Goal: Information Seeking & Learning: Learn about a topic

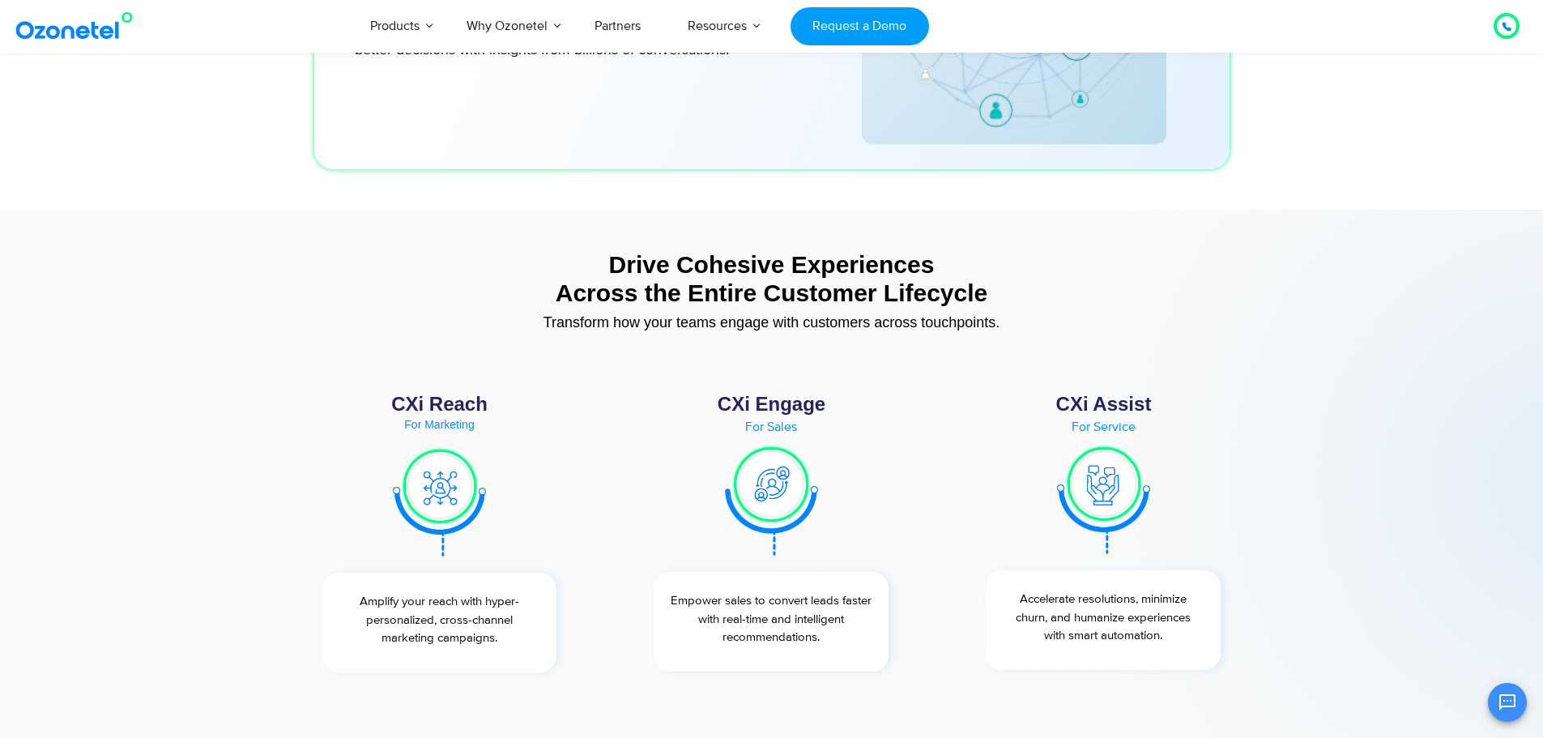
scroll to position [5994, 0]
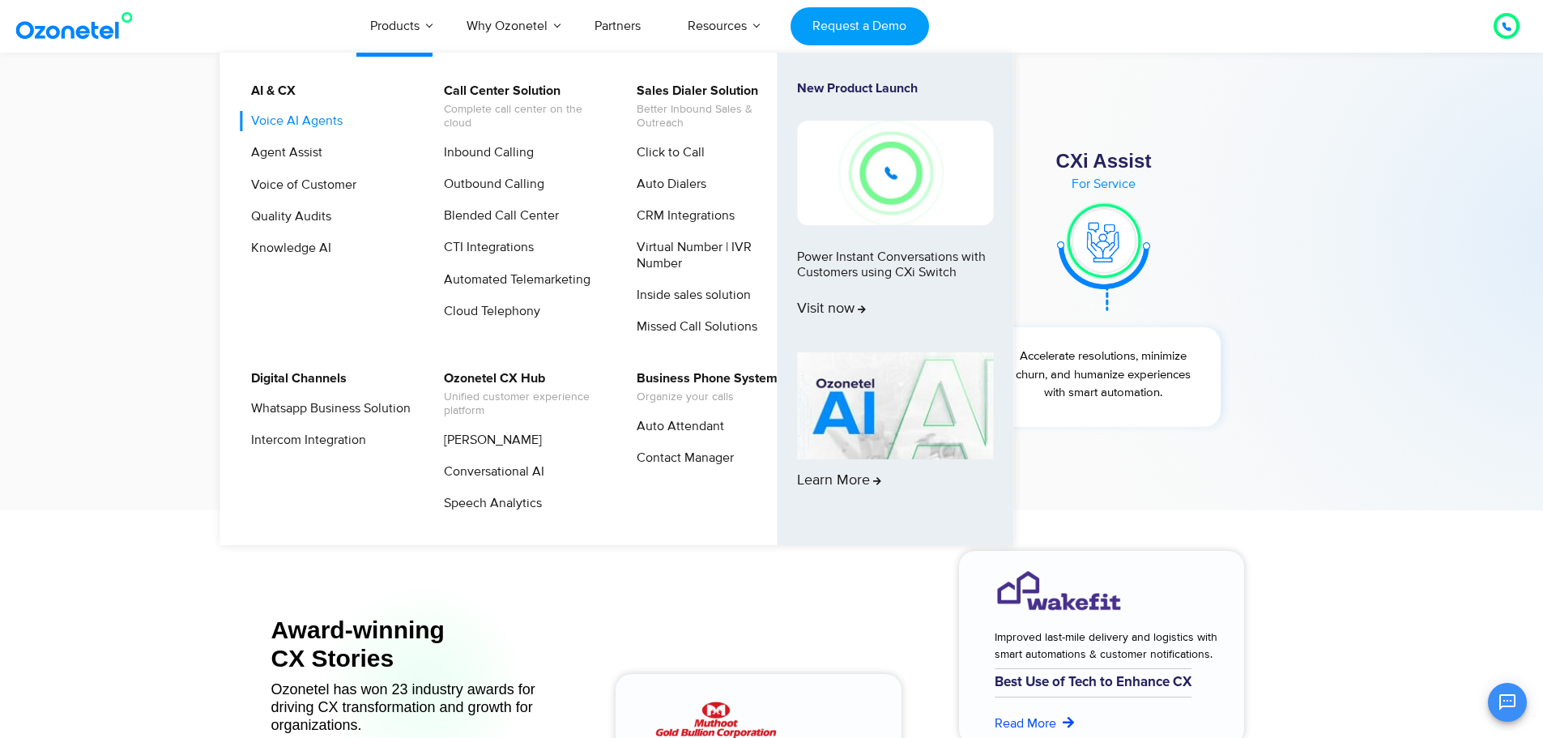
click at [310, 116] on link "Voice AI Agents" at bounding box center [293, 121] width 104 height 20
click at [309, 147] on link "Agent Assist" at bounding box center [283, 153] width 84 height 20
click at [313, 185] on link "Voice of Customer" at bounding box center [300, 185] width 118 height 20
click at [473, 150] on link "Inbound Calling" at bounding box center [484, 153] width 103 height 20
click at [487, 180] on link "Outbound Calling" at bounding box center [489, 184] width 113 height 20
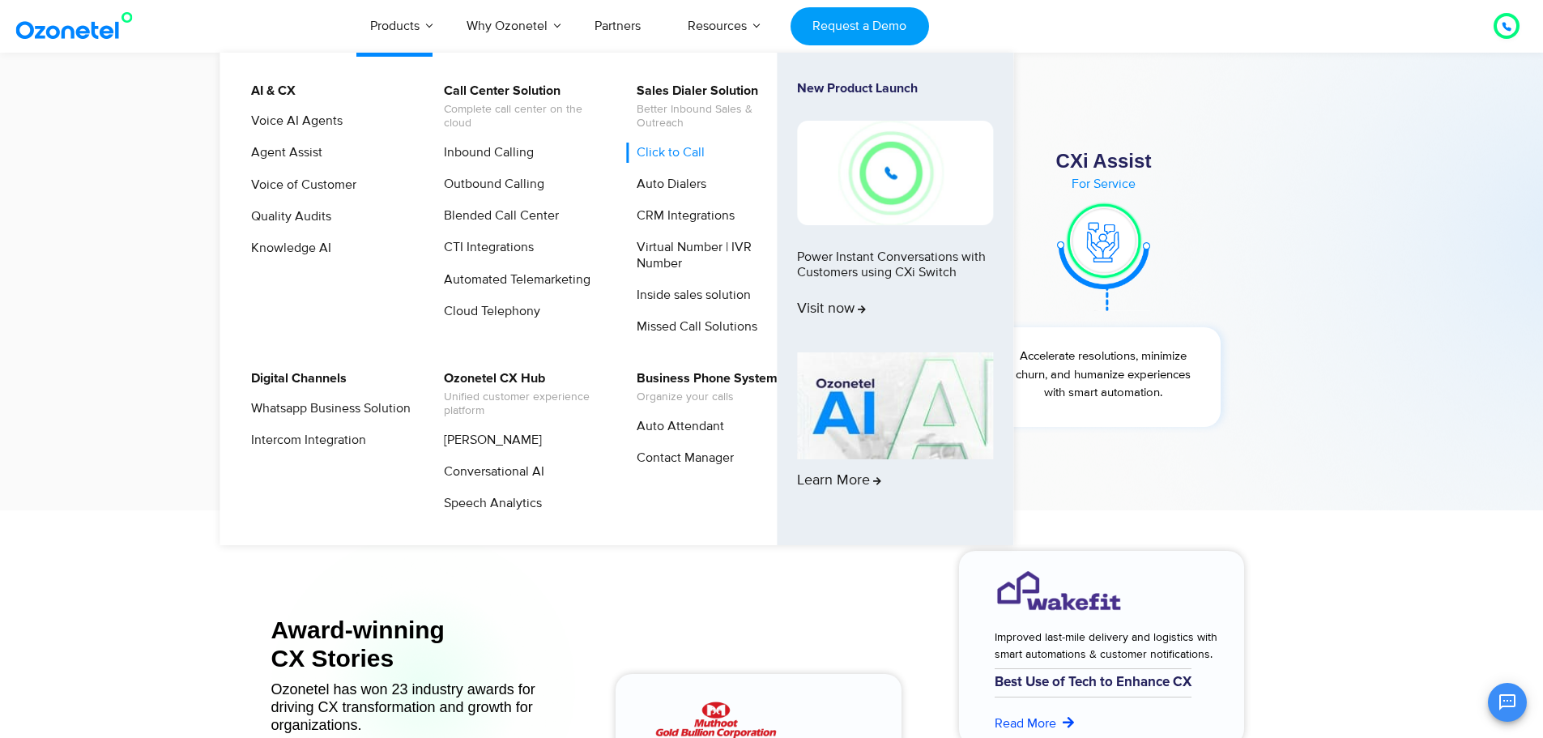
click at [684, 147] on link "Click to Call" at bounding box center [666, 153] width 81 height 20
click at [693, 215] on link "CRM Integrations" at bounding box center [681, 216] width 111 height 20
click at [290, 416] on link "Whatsapp Business Solution" at bounding box center [327, 409] width 173 height 20
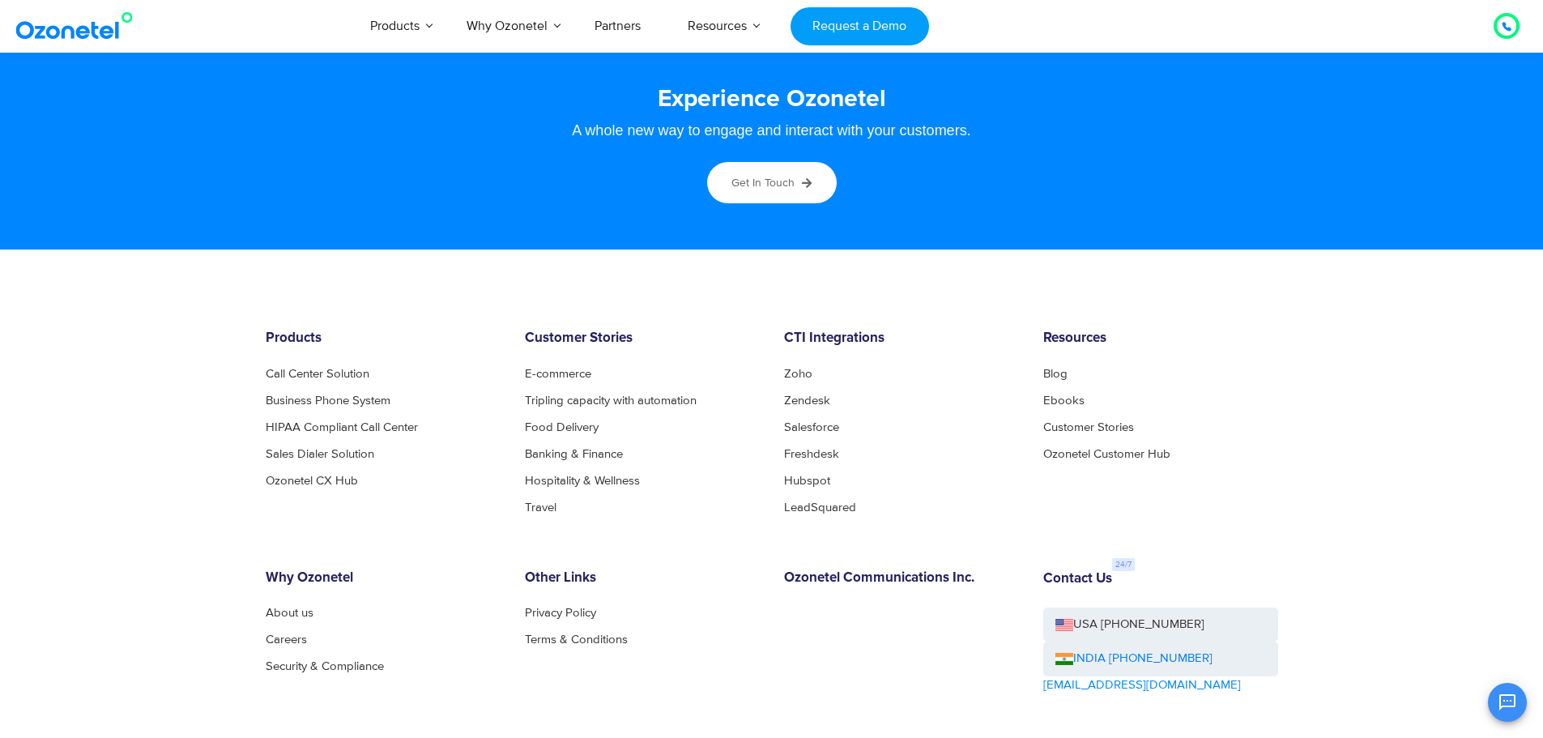
scroll to position [8785, 0]
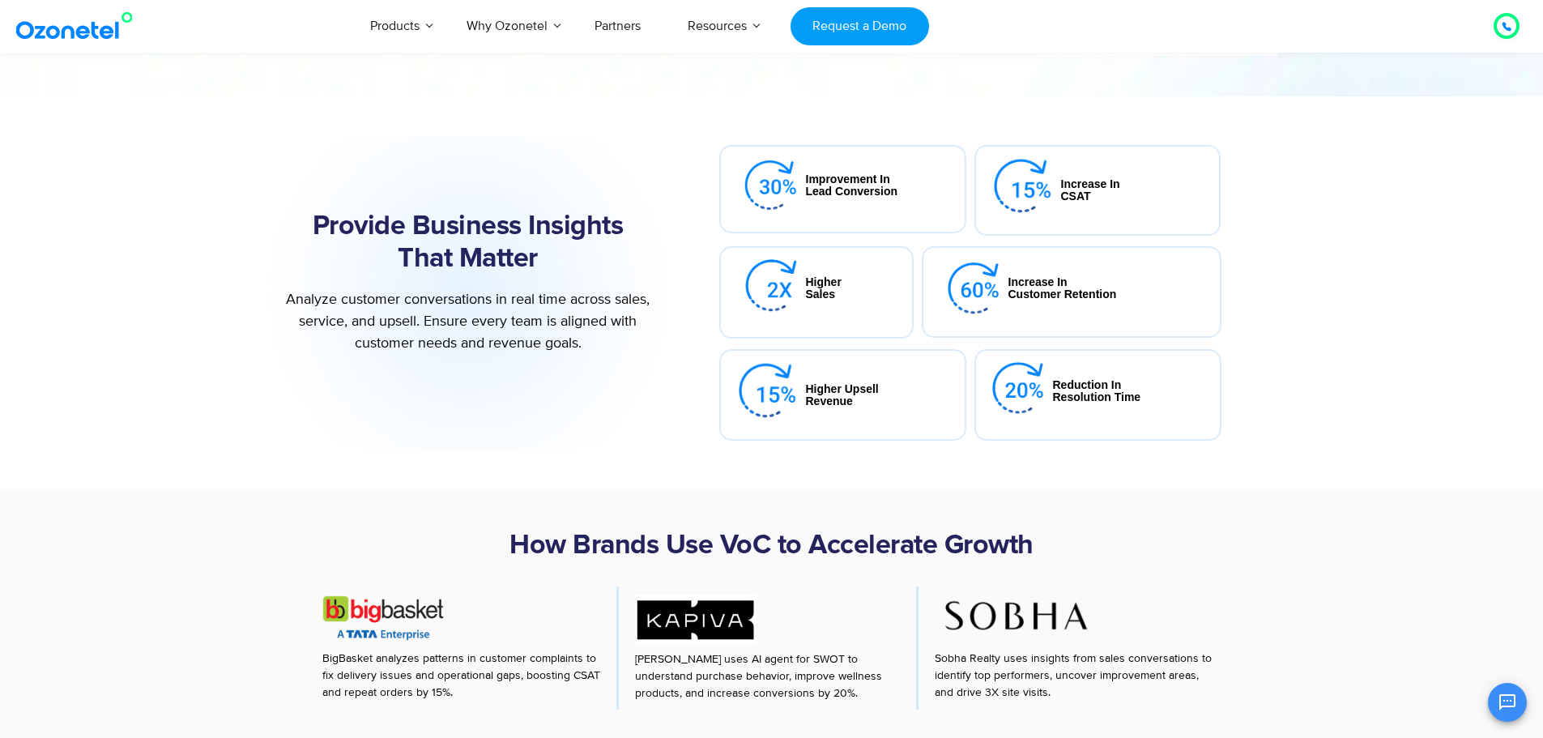
scroll to position [405, 0]
click at [1381, 383] on section "Provide Business Insights That Matter Analyze customer conversations in real ti…" at bounding box center [771, 292] width 1543 height 393
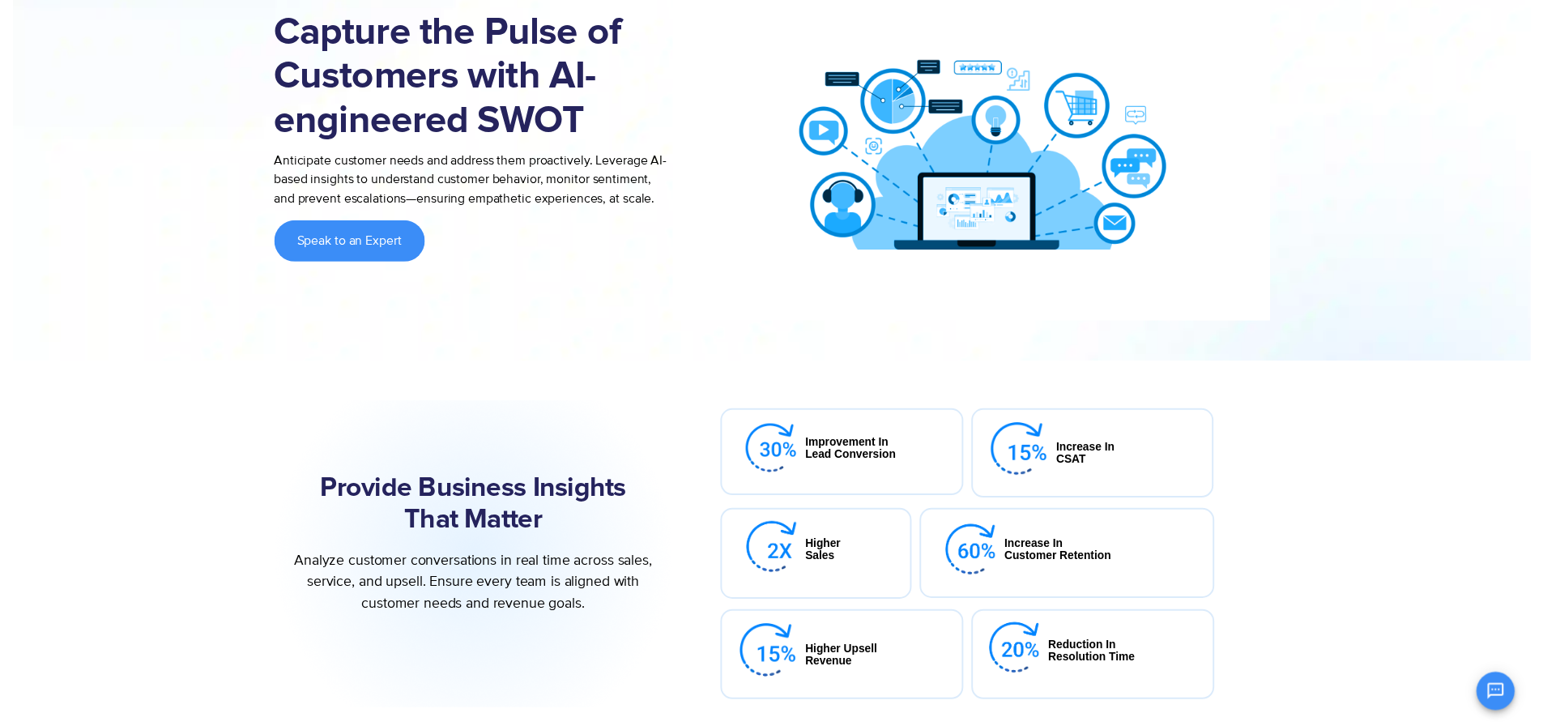
scroll to position [0, 0]
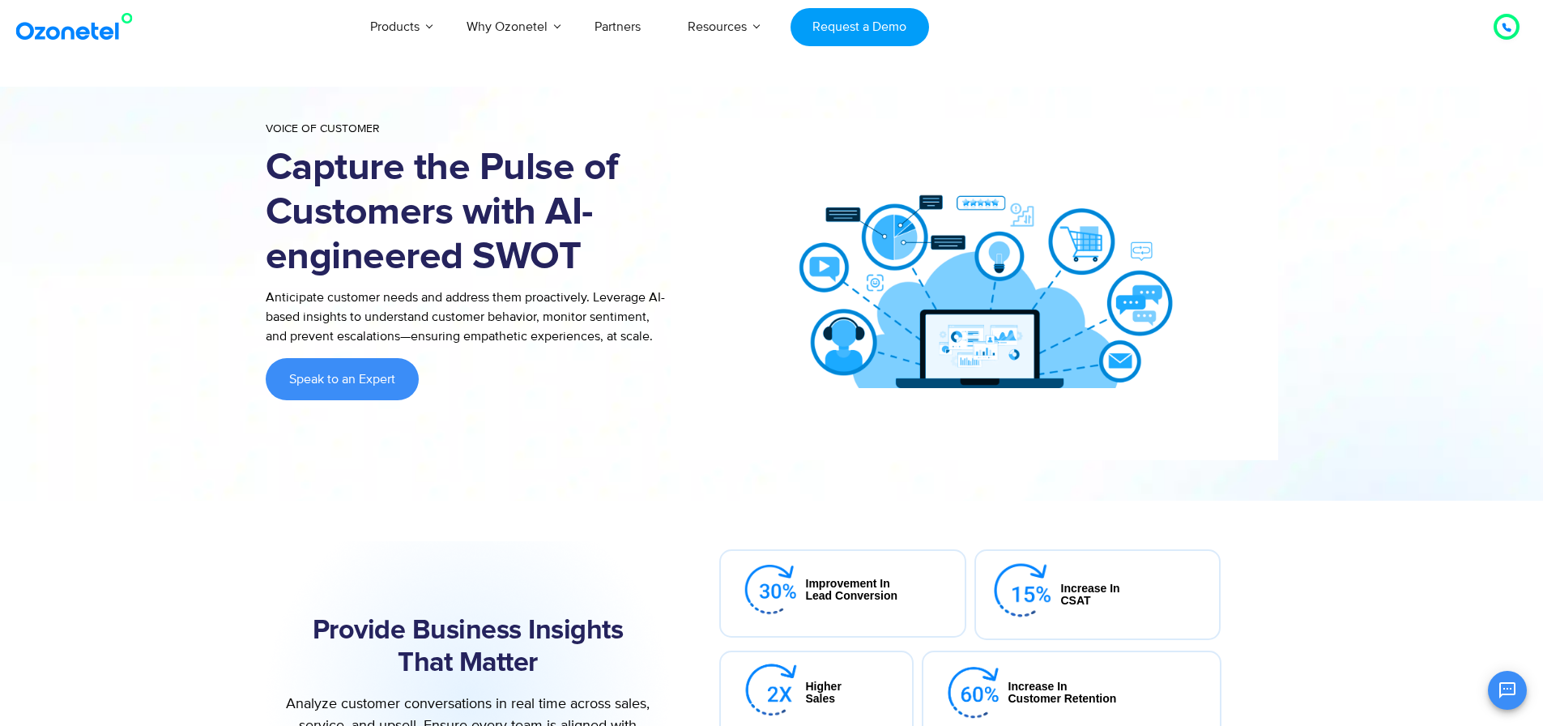
click at [1365, 404] on div at bounding box center [771, 289] width 1543 height 423
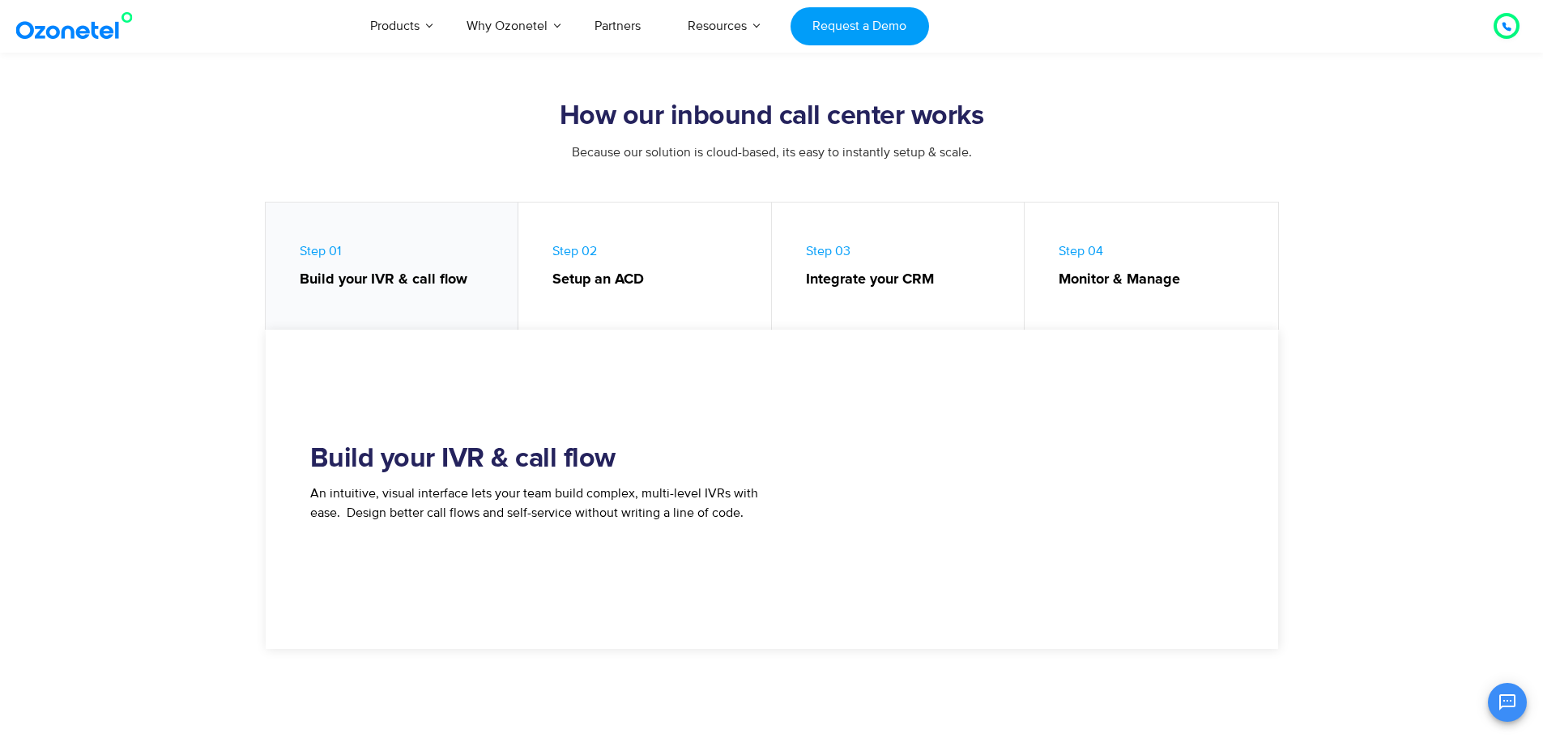
scroll to position [648, 0]
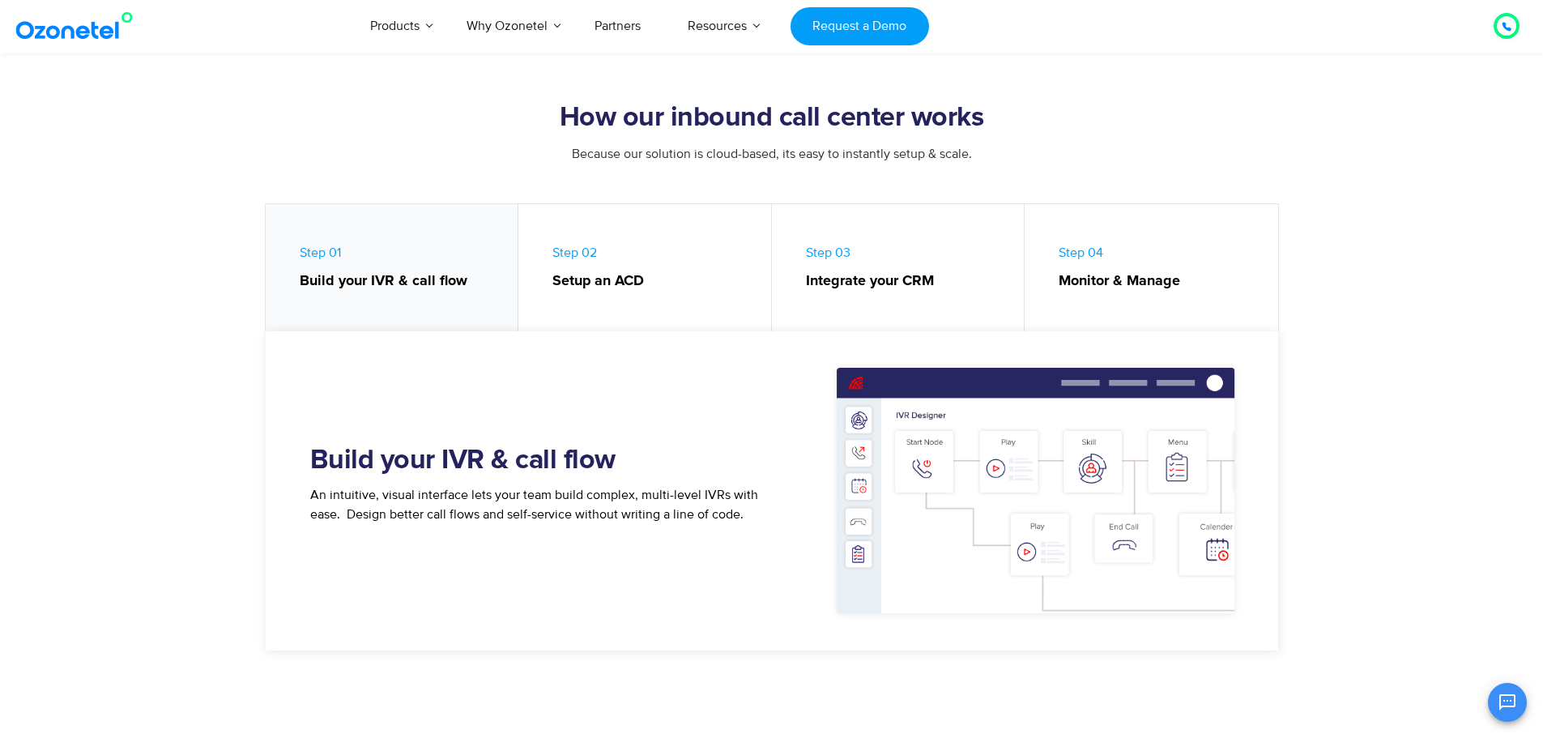
click at [866, 283] on strong "Integrate your CRM" at bounding box center [907, 282] width 203 height 22
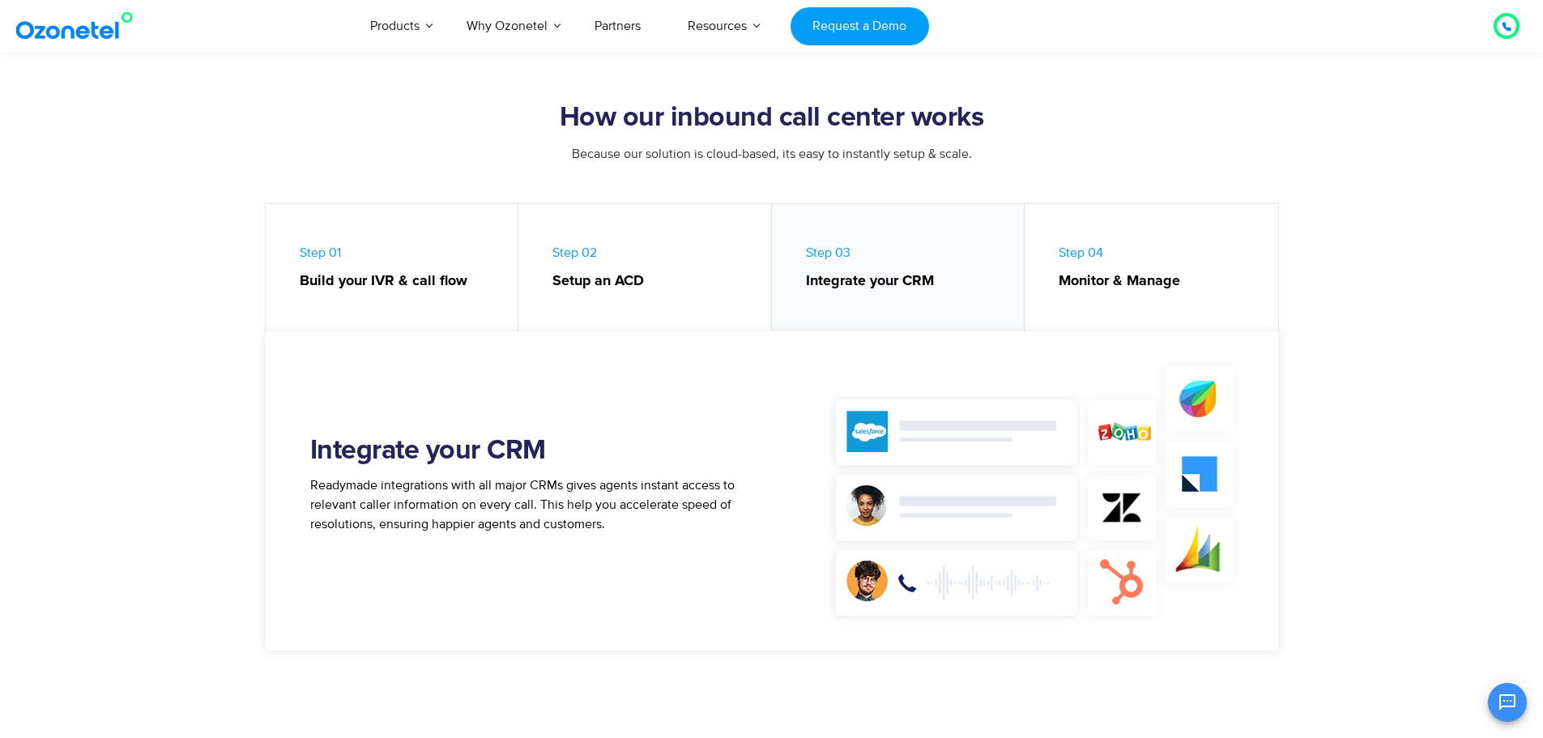
click at [607, 279] on strong "Setup an ACD" at bounding box center [653, 282] width 203 height 22
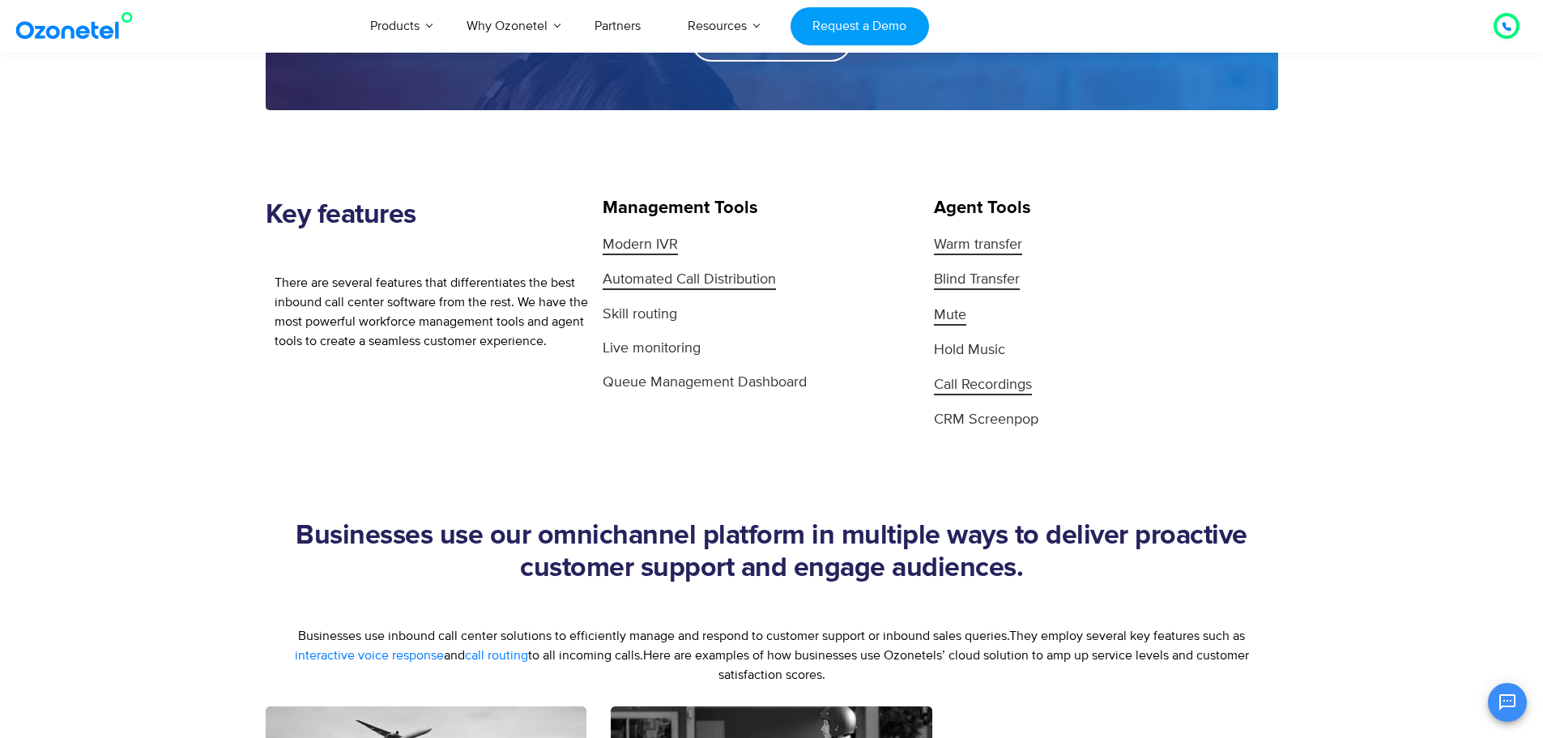
scroll to position [1944, 0]
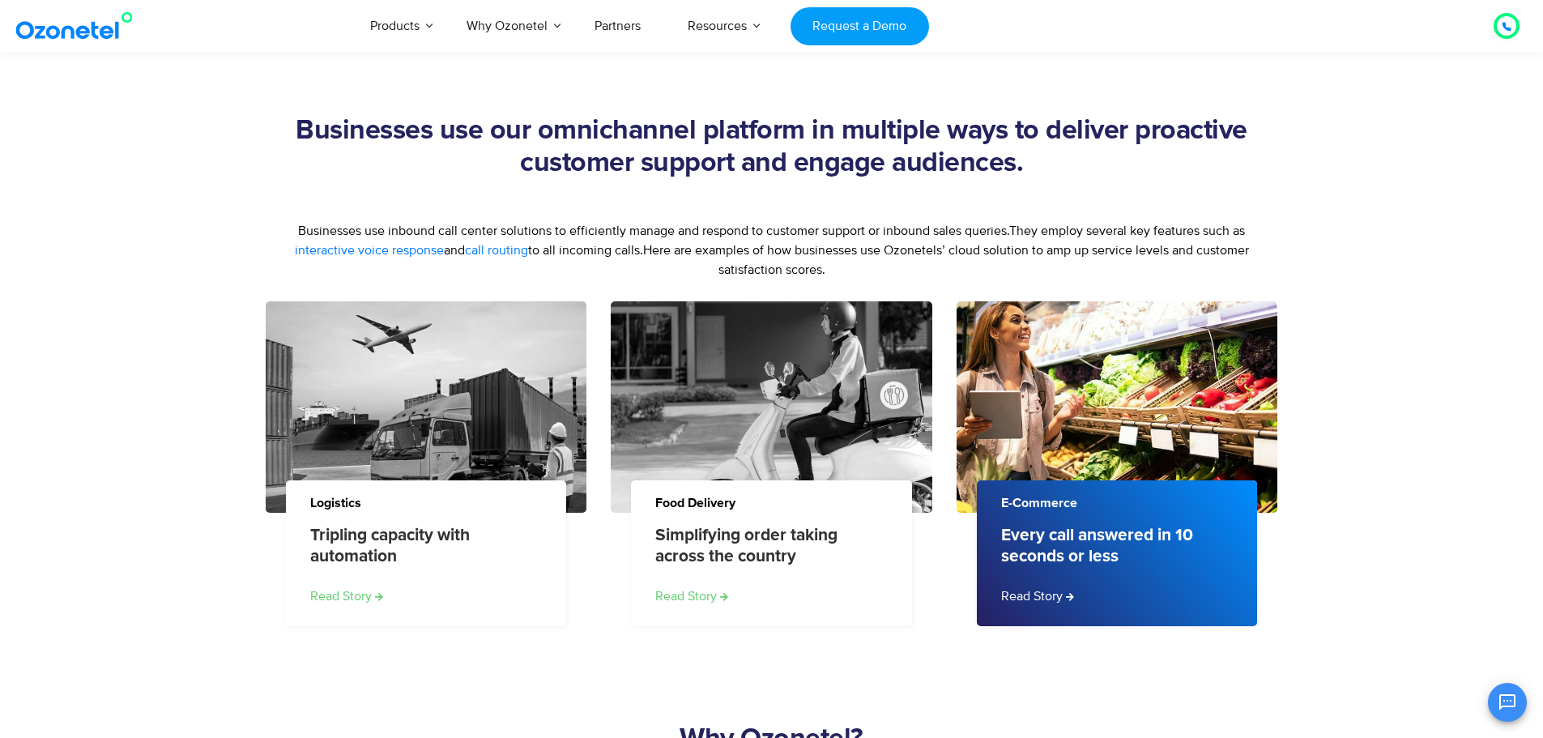
click at [1102, 547] on link "Every call answered in 10 seconds or less" at bounding box center [1112, 545] width 223 height 41
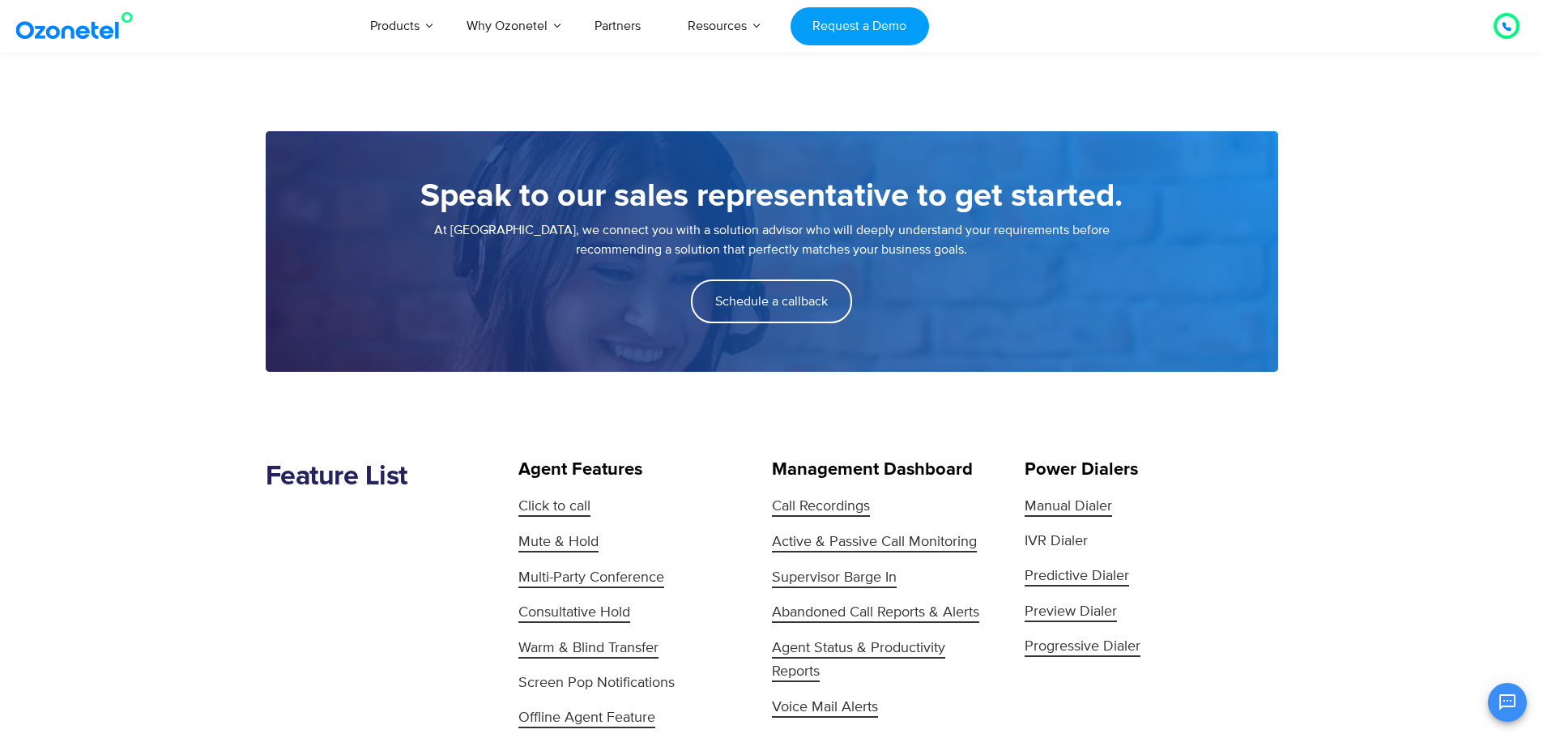
scroll to position [1296, 0]
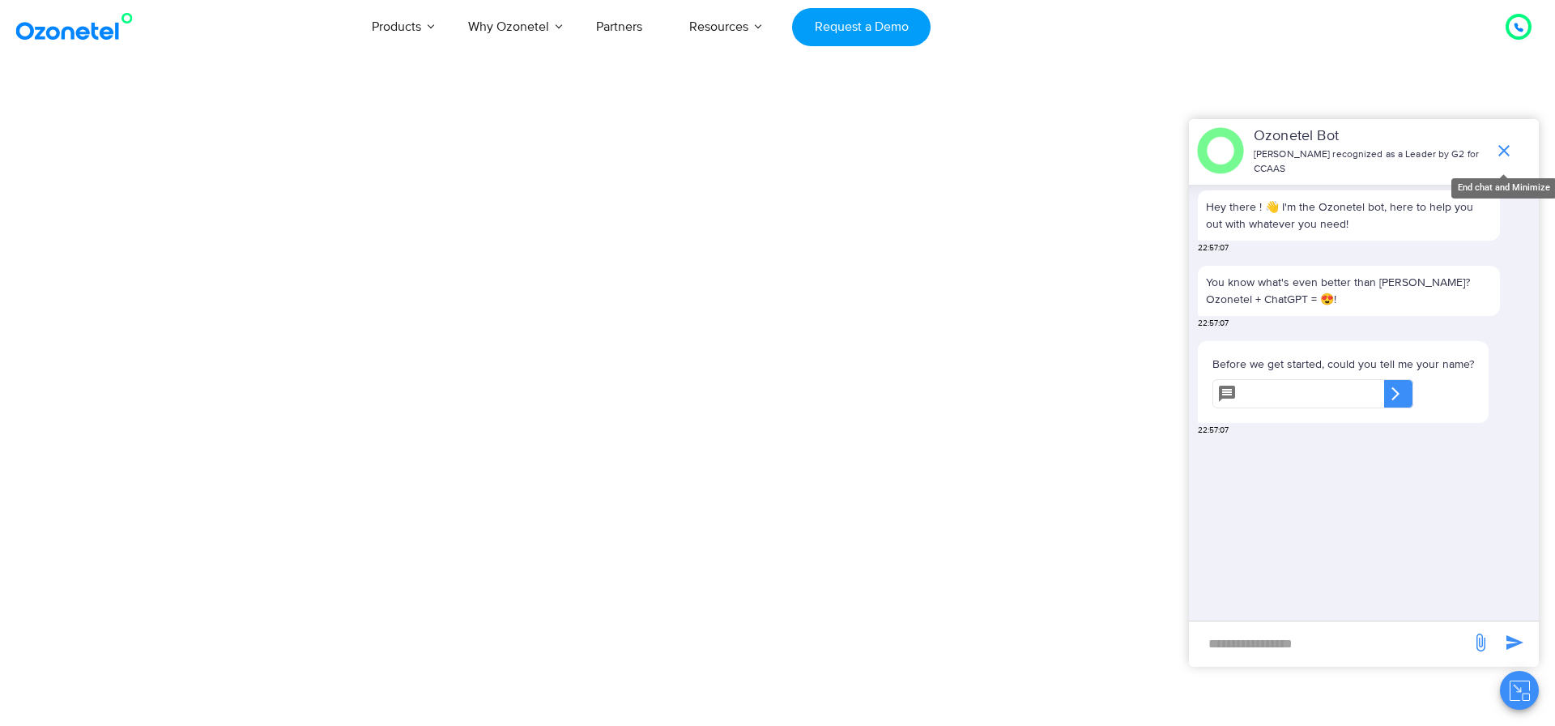
click at [1503, 145] on icon "end chat or minimize" at bounding box center [1504, 150] width 11 height 11
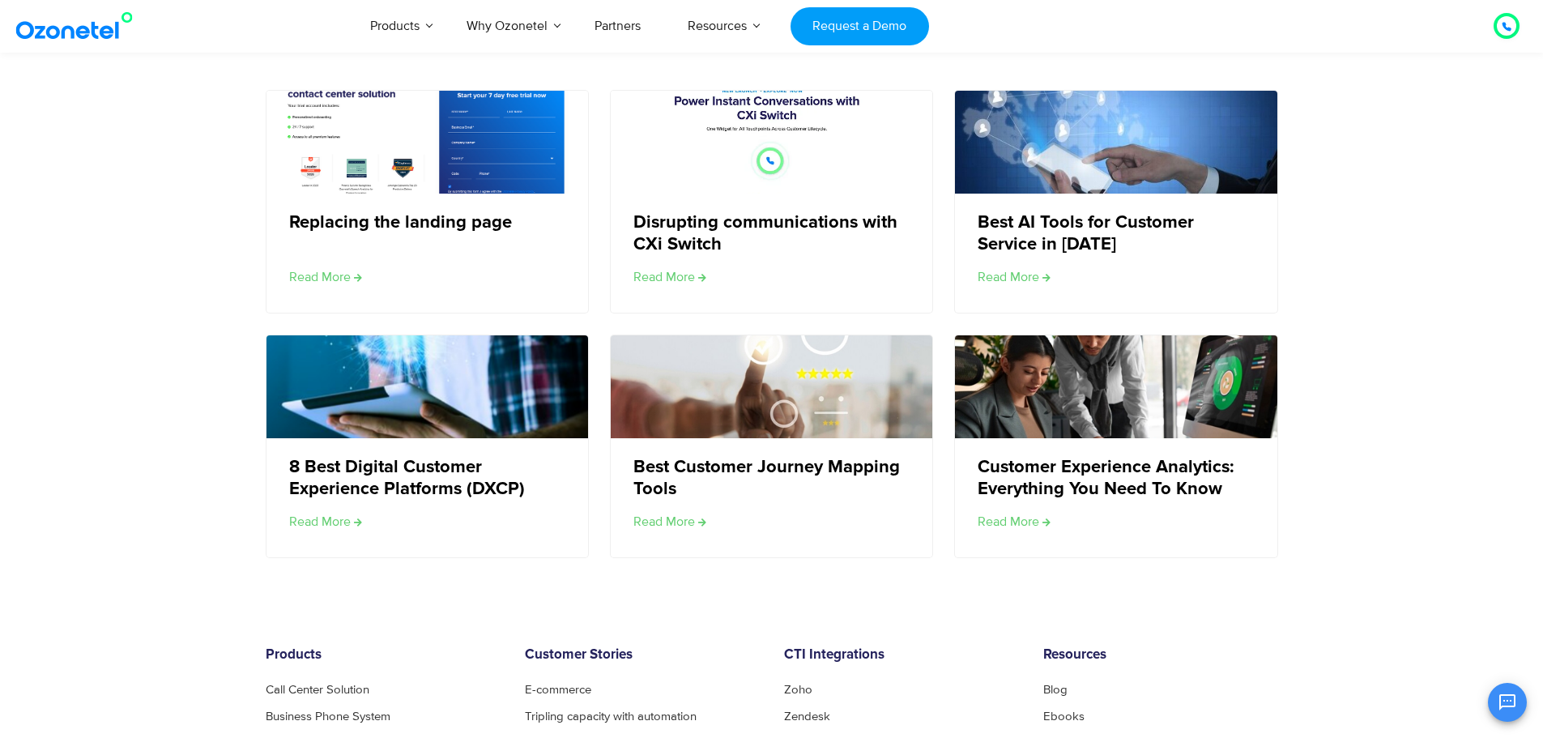
scroll to position [2997, 0]
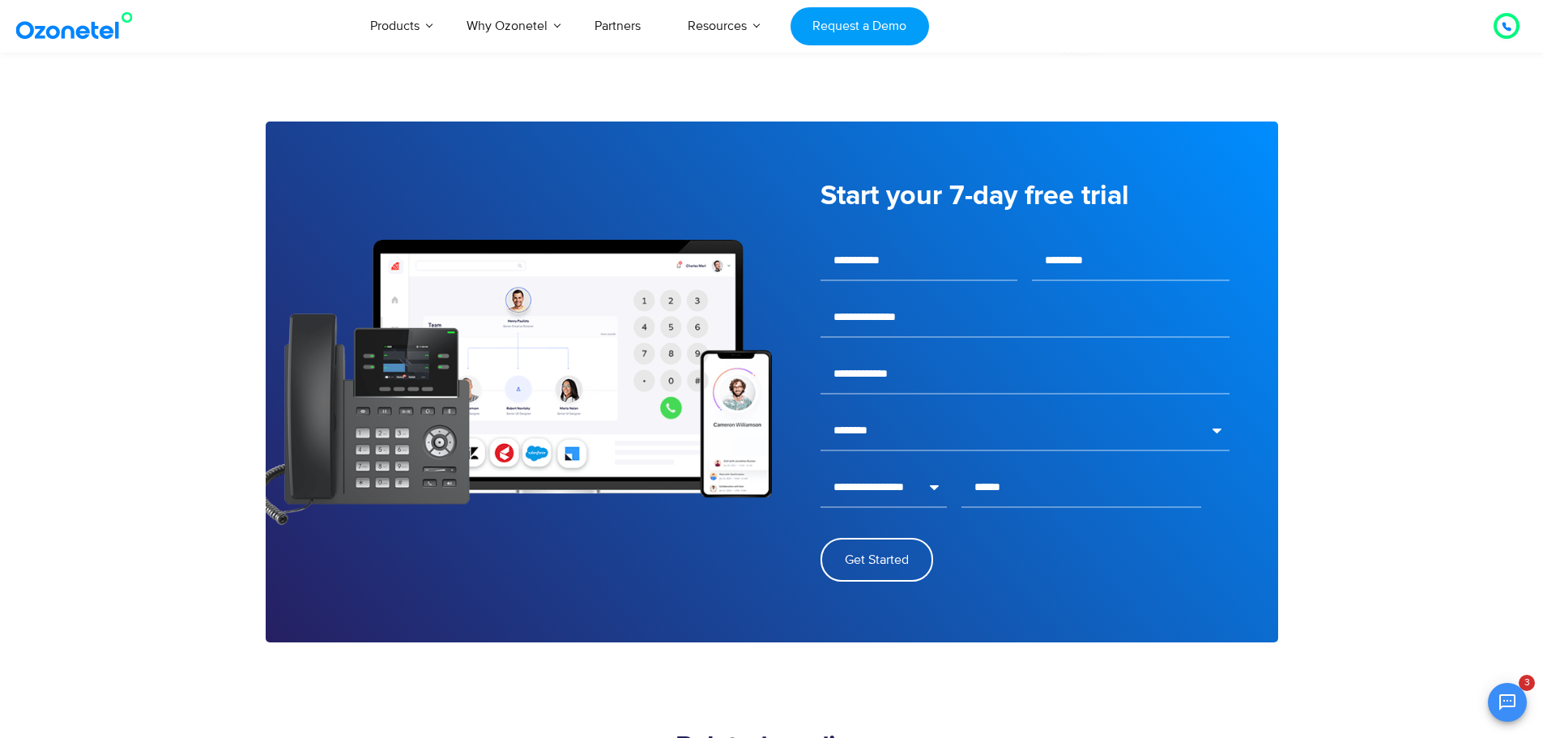
scroll to position [2187, 0]
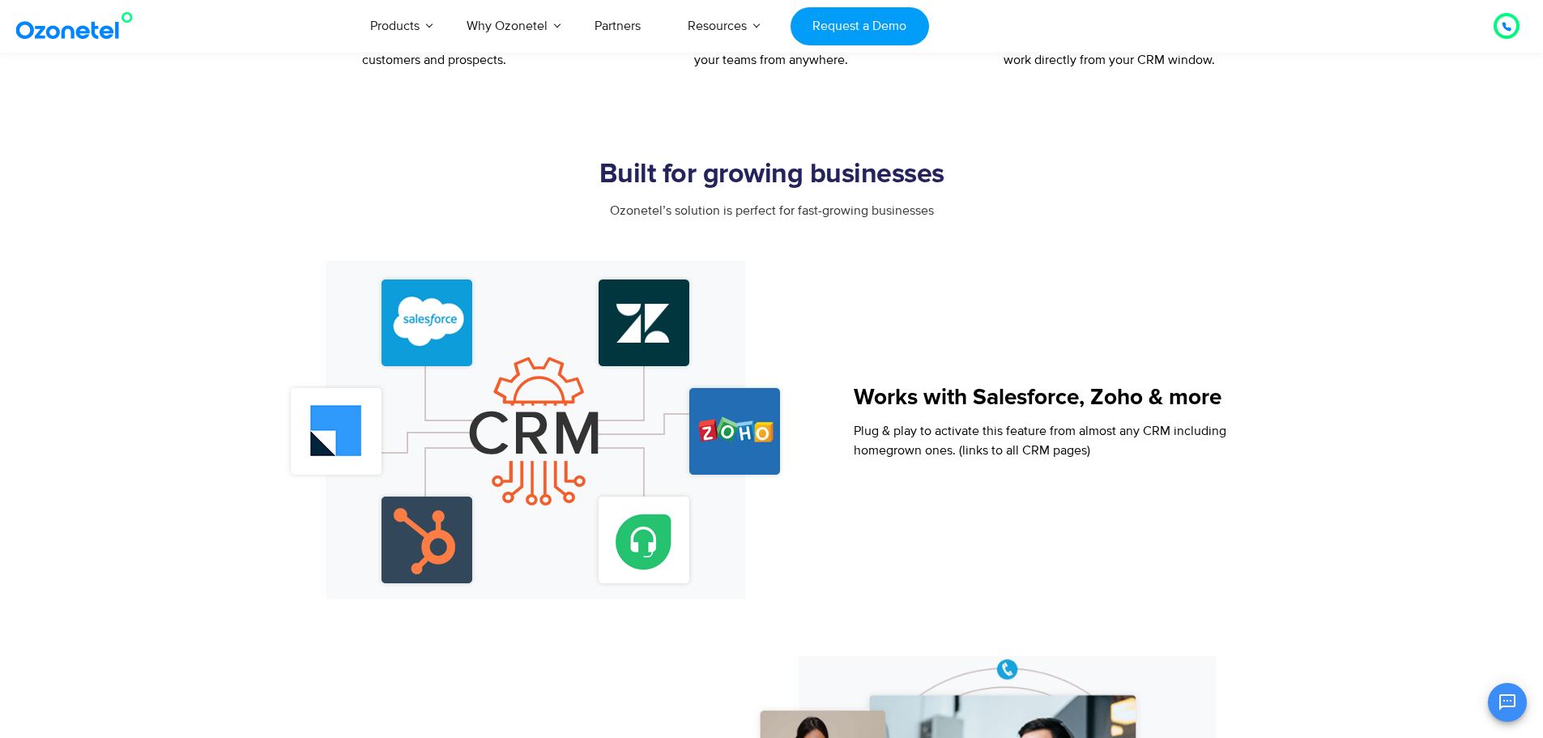
scroll to position [1296, 0]
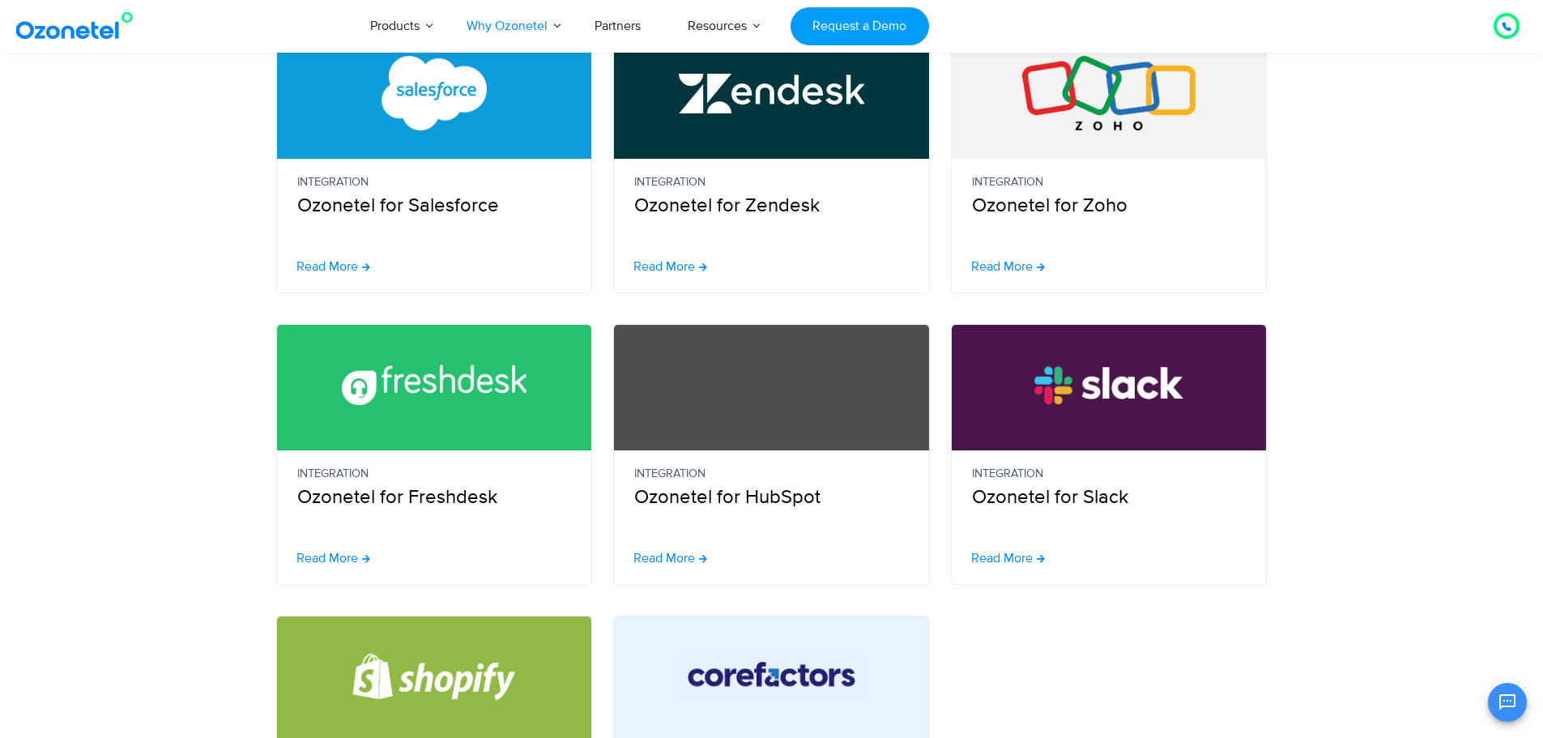
scroll to position [648, 0]
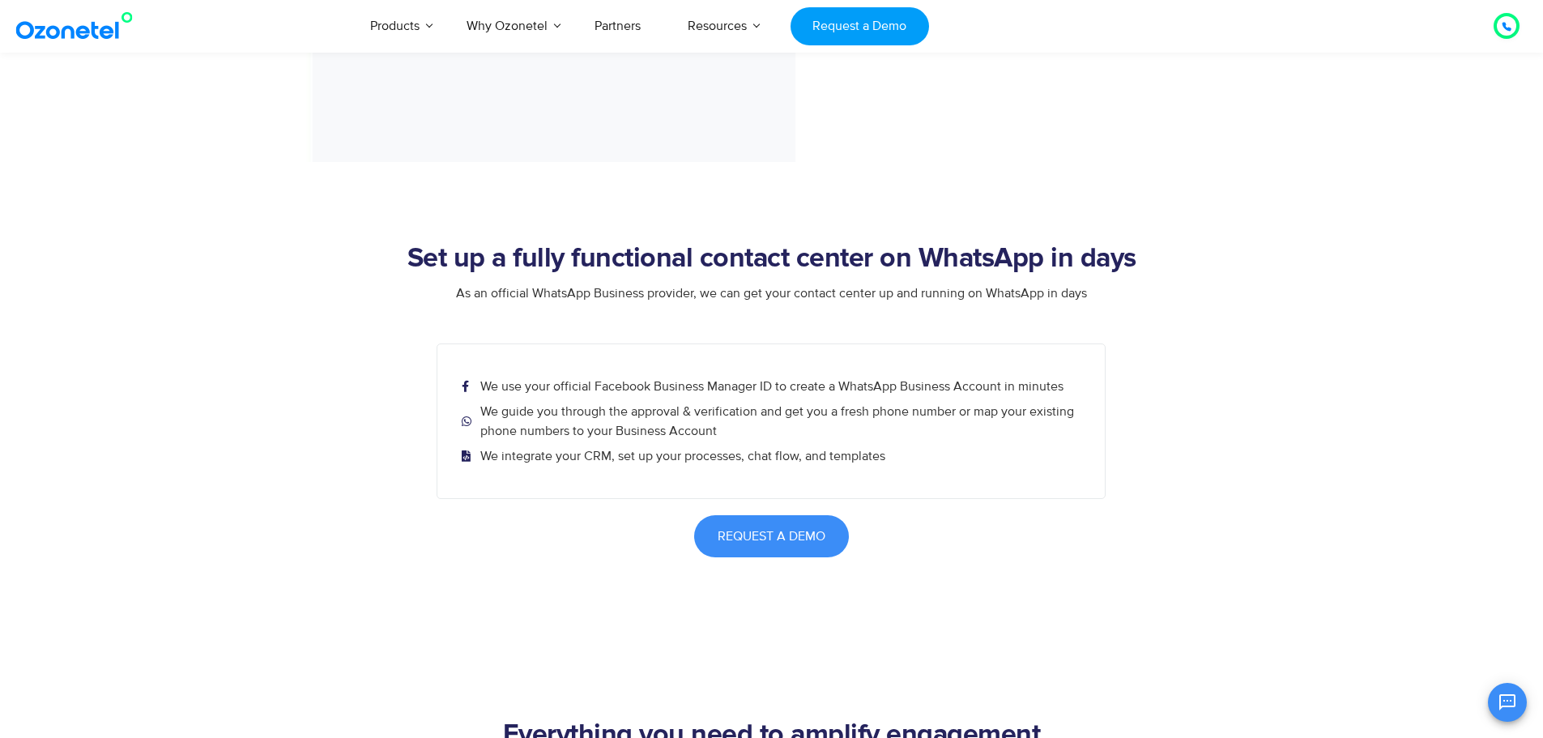
scroll to position [2511, 0]
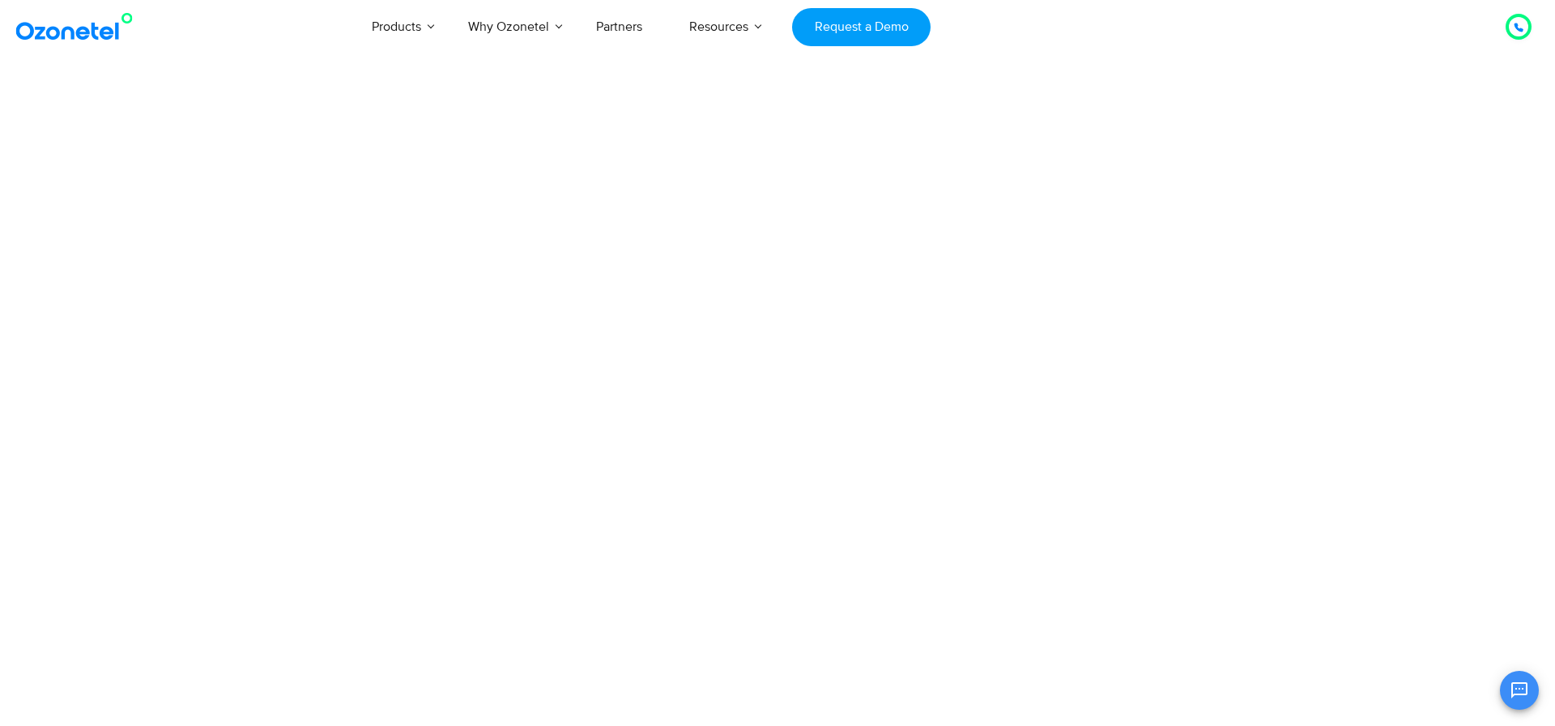
scroll to position [97, 0]
